Goal: Task Accomplishment & Management: Manage account settings

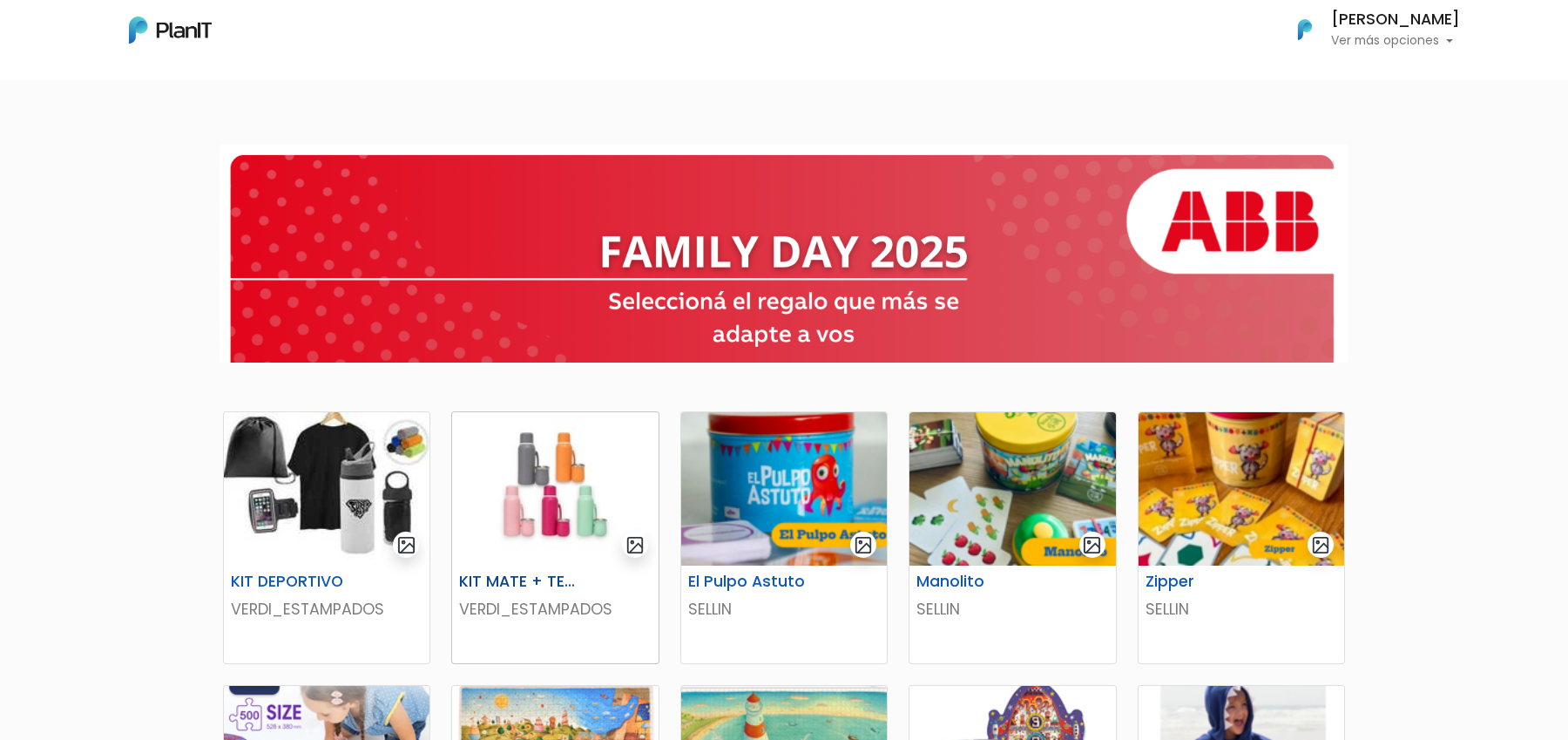
click at [599, 554] on img at bounding box center [555, 489] width 205 height 154
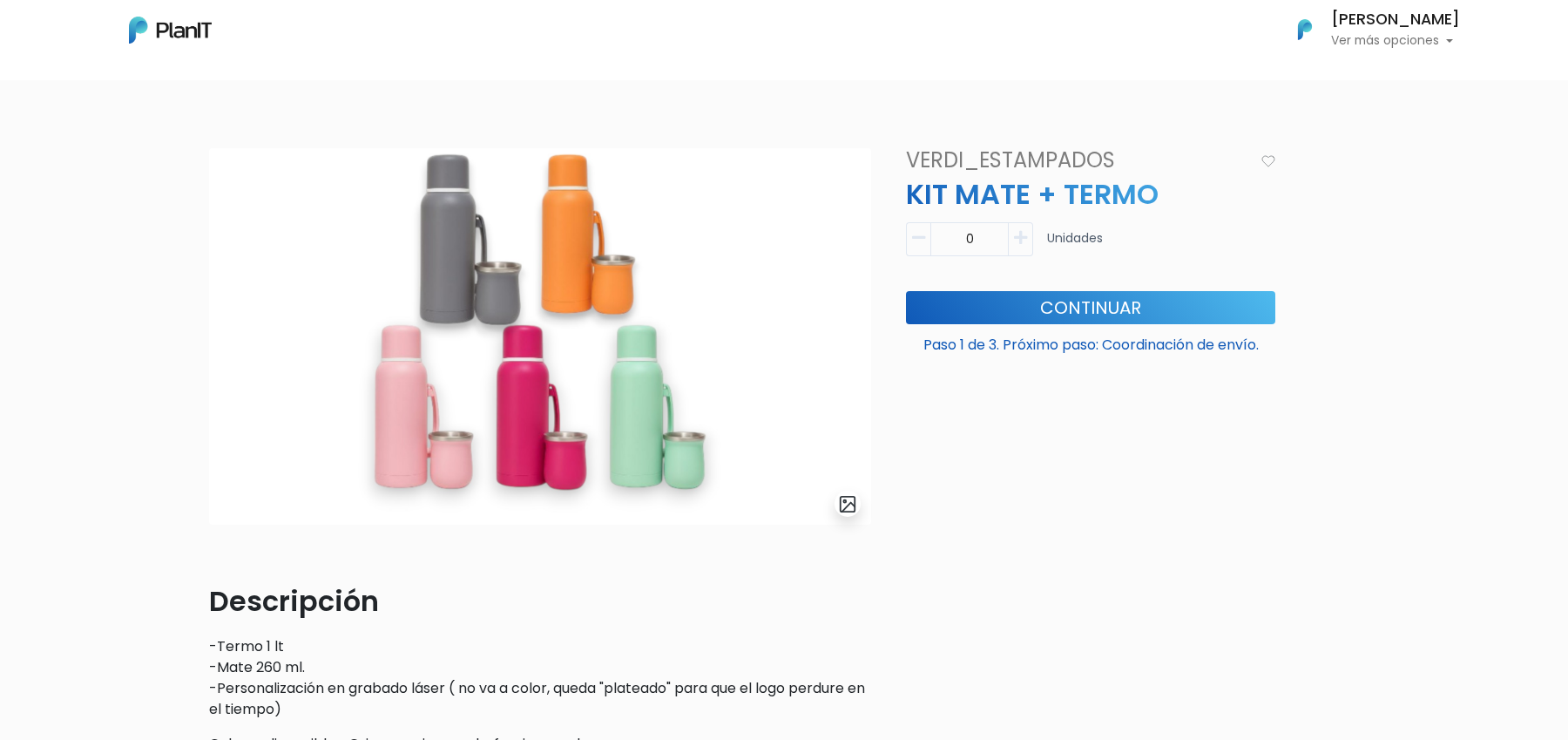
scroll to position [7, 0]
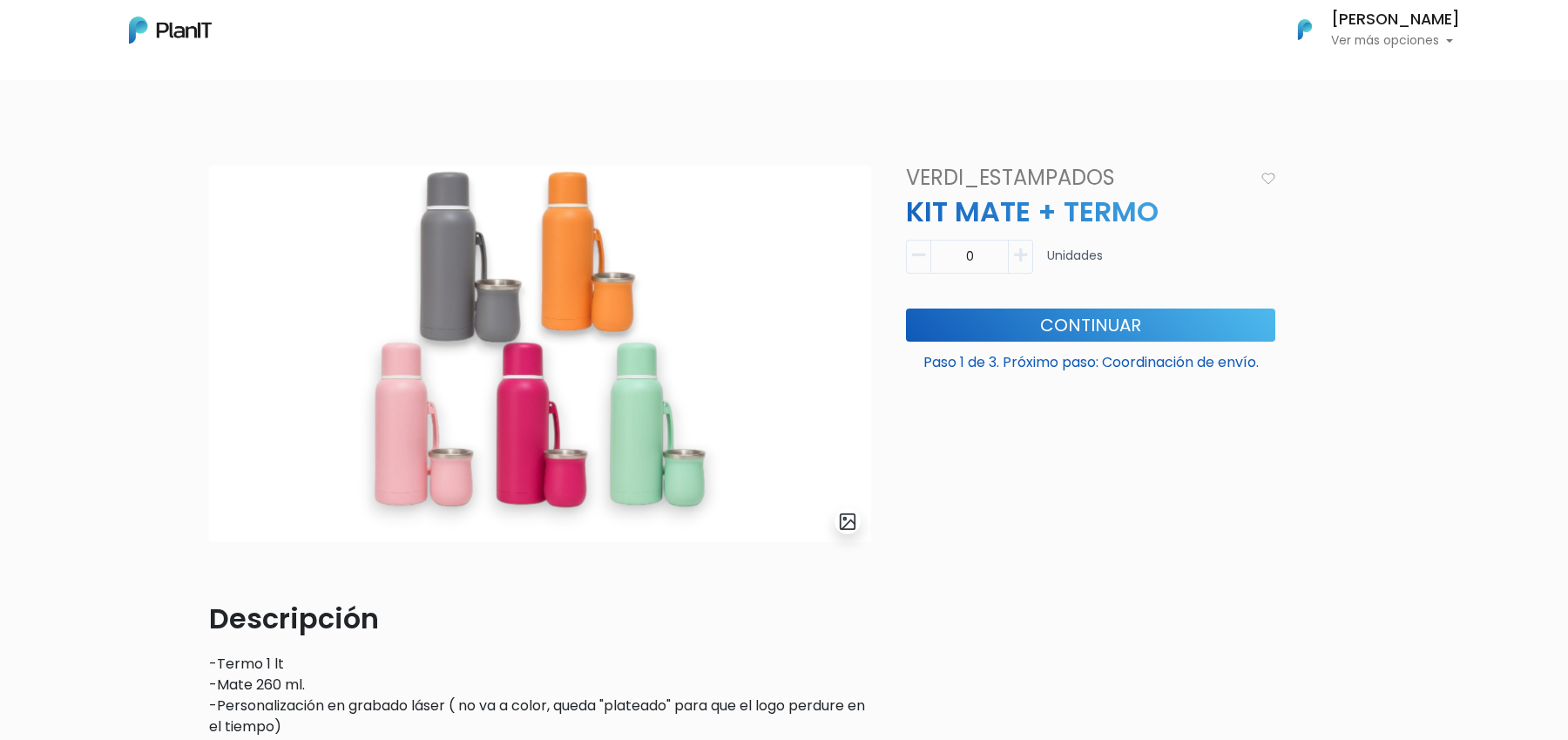
click at [1359, 31] on div "[PERSON_NAME] Ver más opciones" at bounding box center [1396, 29] width 129 height 35
click at [1378, 159] on link "Cerrar Sesión" at bounding box center [1383, 164] width 156 height 35
